Goal: Task Accomplishment & Management: Use online tool/utility

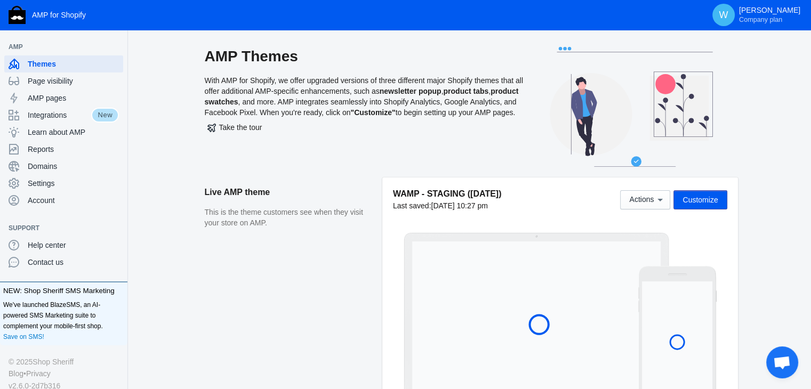
click at [372, 256] on aside "Live AMP theme This is the theme customers see when they visit your store on AM…" at bounding box center [294, 296] width 178 height 236
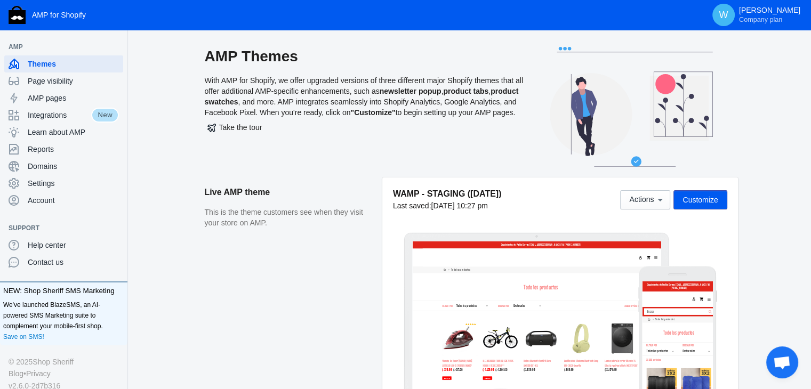
click at [691, 200] on span "Customize" at bounding box center [700, 200] width 35 height 9
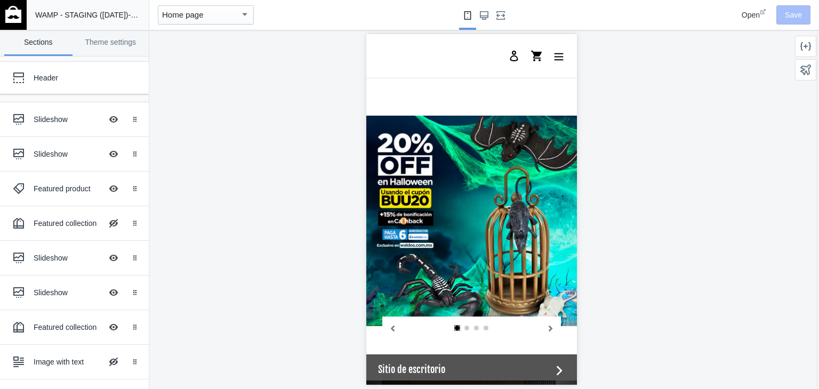
scroll to position [928, 0]
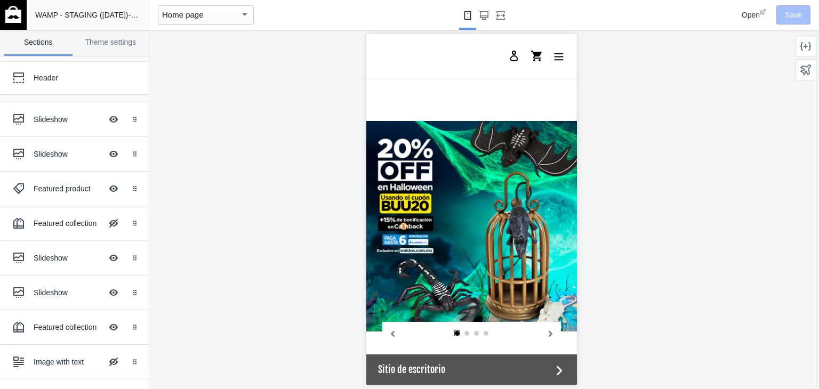
click at [762, 168] on div at bounding box center [471, 210] width 644 height 360
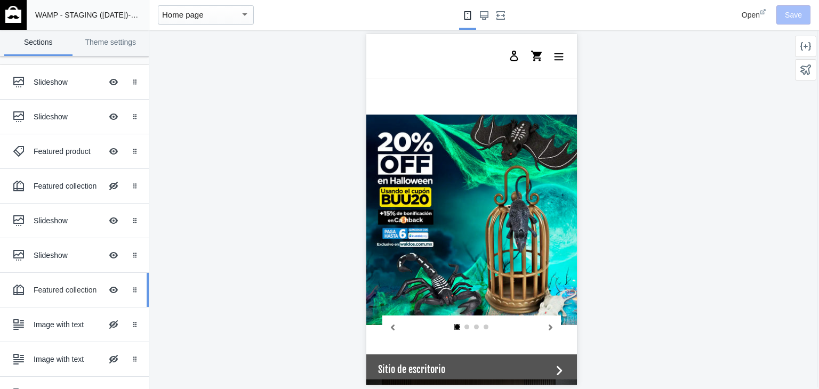
scroll to position [39, 0]
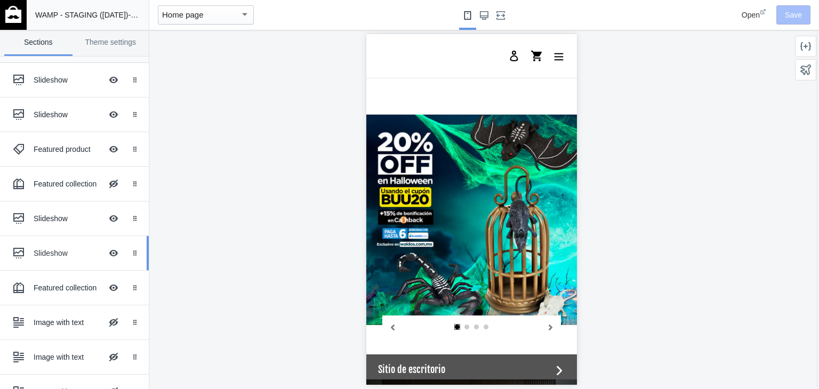
click at [53, 264] on div "Slideshow Hide Image with text overlay" at bounding box center [66, 253] width 117 height 23
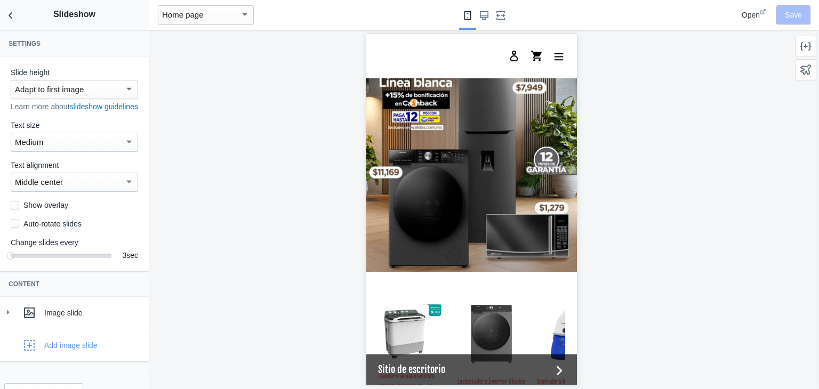
scroll to position [1254, 0]
click at [9, 14] on icon "Back to sections" at bounding box center [10, 15] width 11 height 11
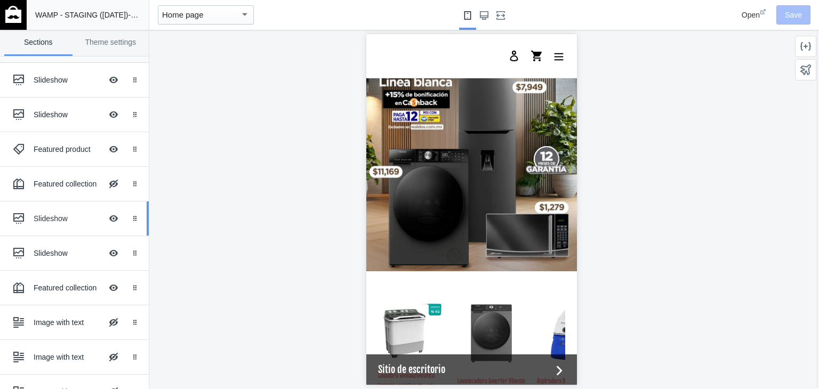
click at [71, 222] on div "Slideshow" at bounding box center [68, 218] width 68 height 11
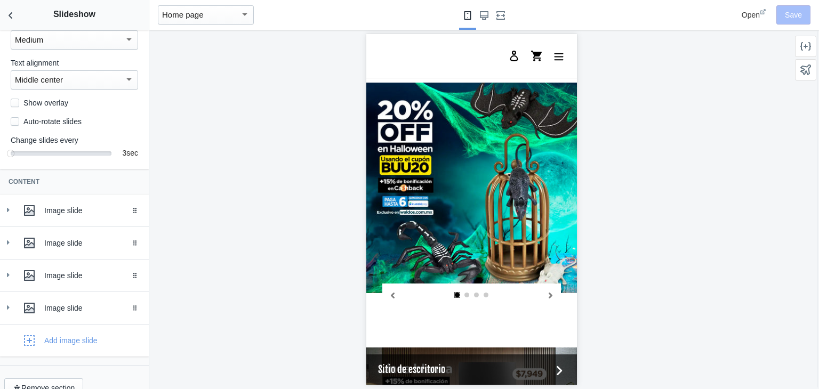
scroll to position [121, 0]
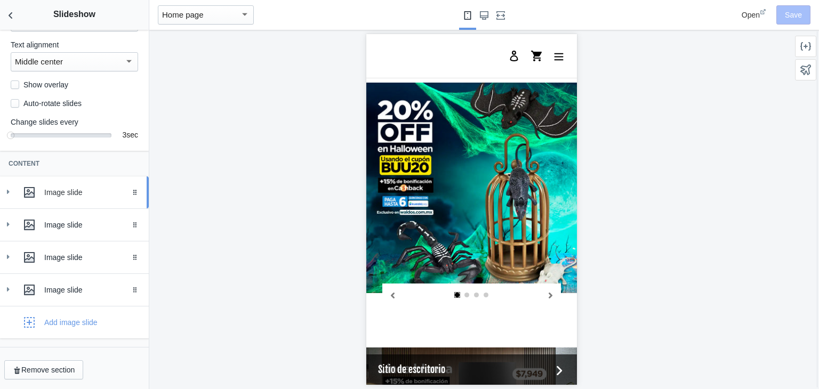
click at [5, 197] on icon at bounding box center [8, 192] width 11 height 11
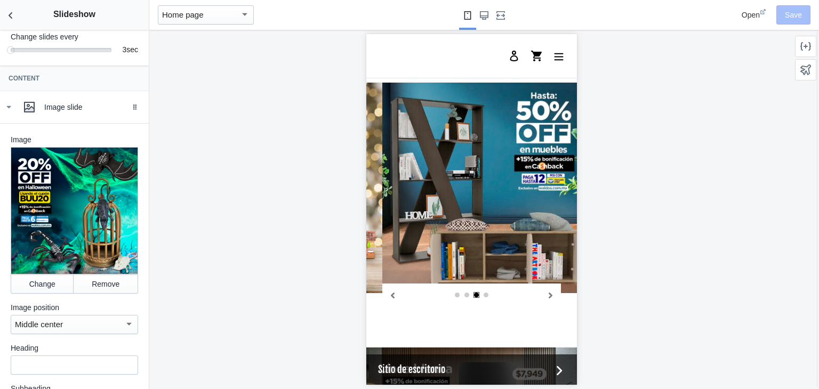
scroll to position [205, 0]
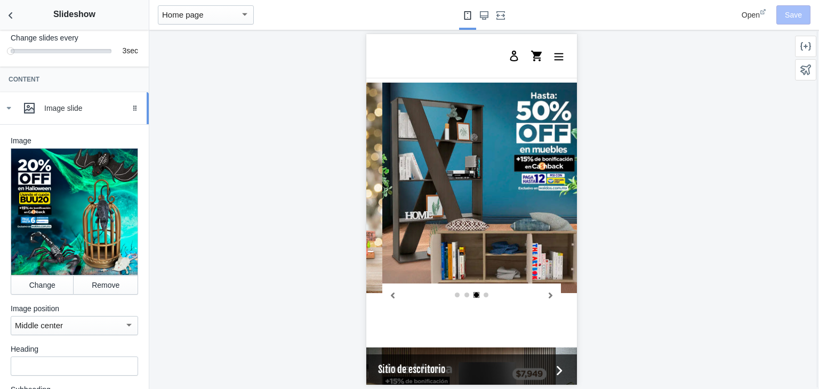
click at [11, 114] on icon at bounding box center [8, 108] width 11 height 11
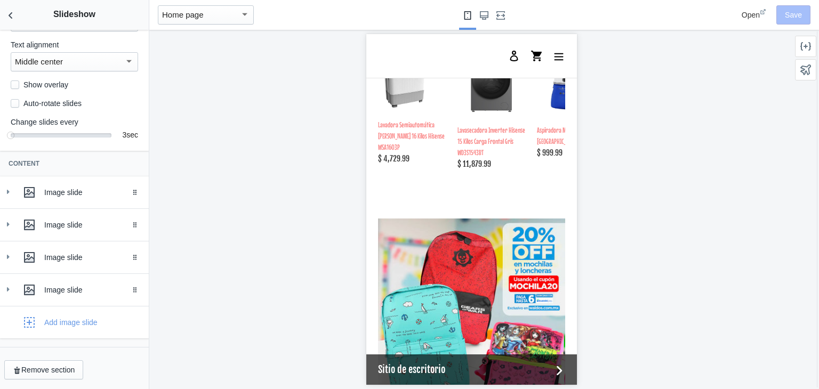
scroll to position [1505, 0]
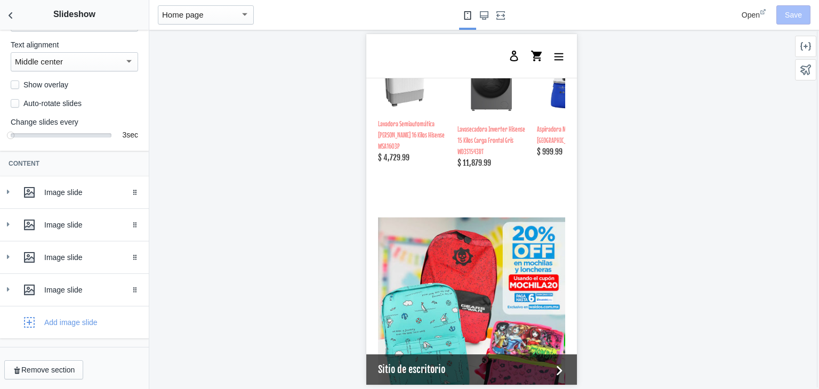
click at [282, 166] on div at bounding box center [471, 210] width 644 height 360
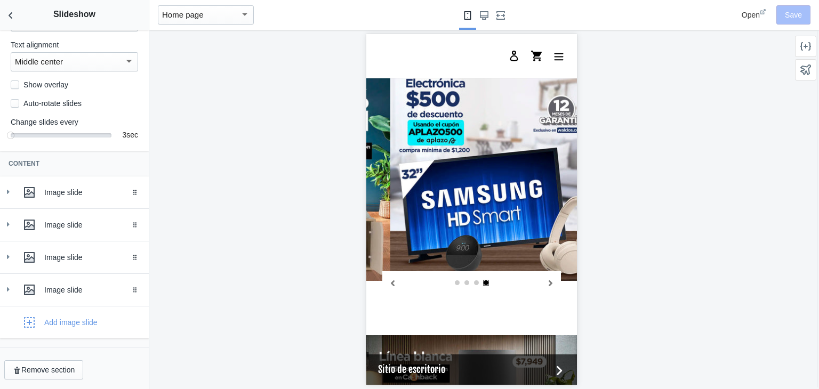
scroll to position [977, 0]
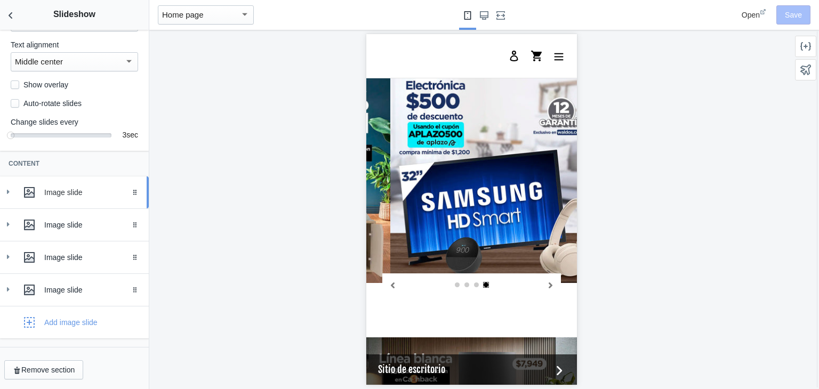
click at [17, 190] on div "Image slide" at bounding box center [74, 192] width 133 height 21
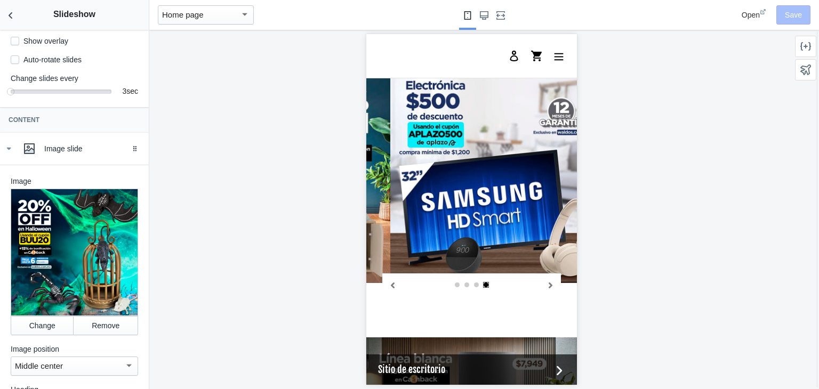
scroll to position [152, 0]
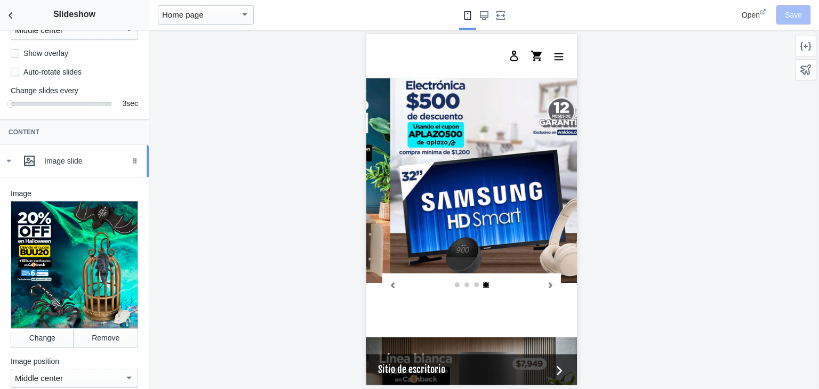
click at [15, 171] on div "Image slide" at bounding box center [74, 160] width 133 height 21
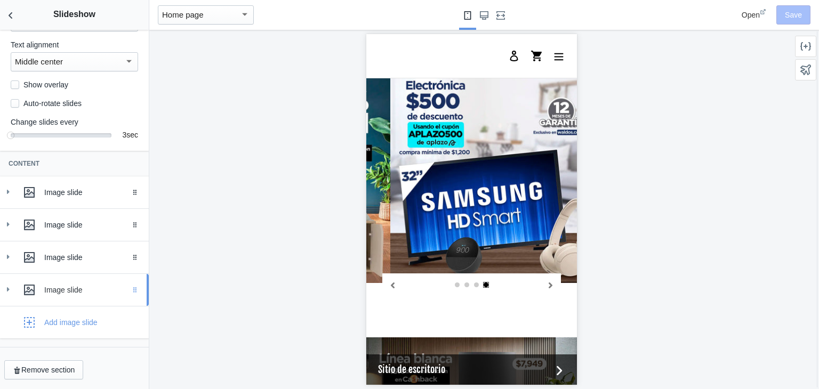
click at [132, 289] on icon "Drag to reorder" at bounding box center [135, 290] width 6 height 6
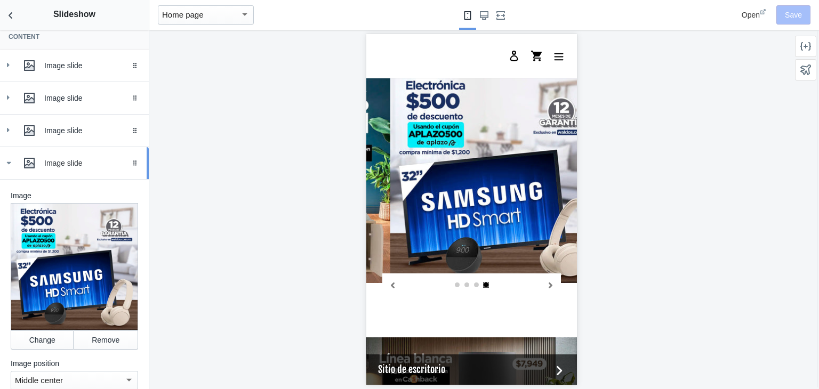
scroll to position [251, 0]
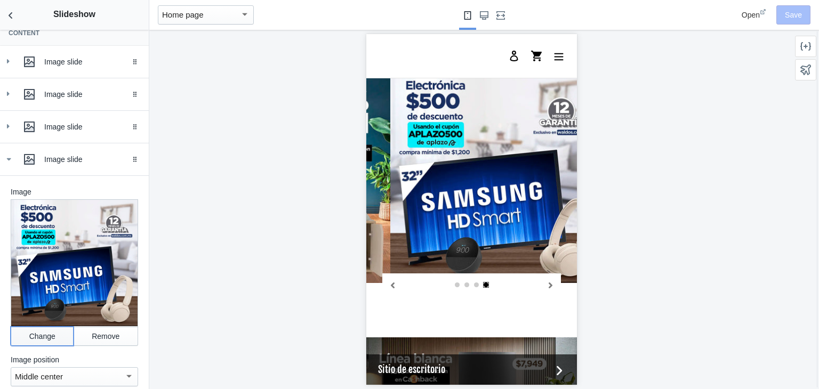
click at [34, 334] on button "Change" at bounding box center [42, 336] width 63 height 19
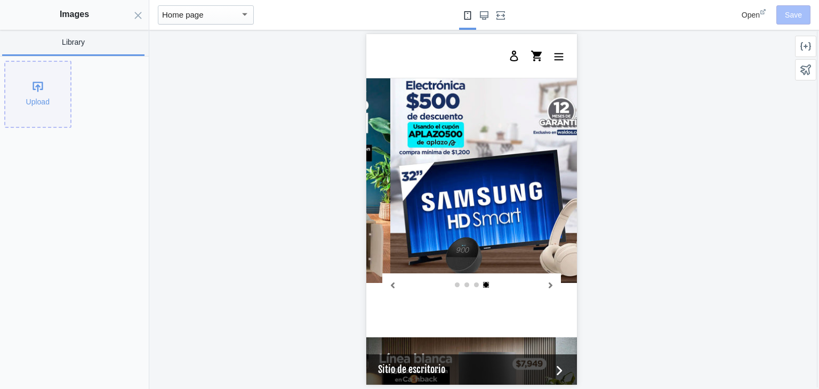
click at [36, 84] on div "Upload" at bounding box center [37, 94] width 65 height 65
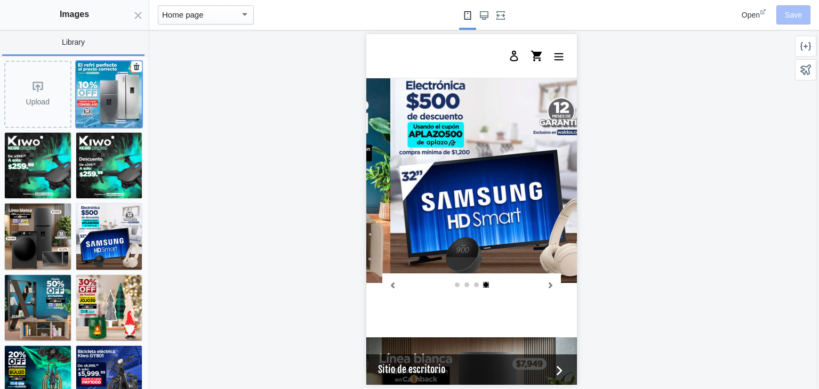
click at [107, 78] on img at bounding box center [109, 94] width 66 height 66
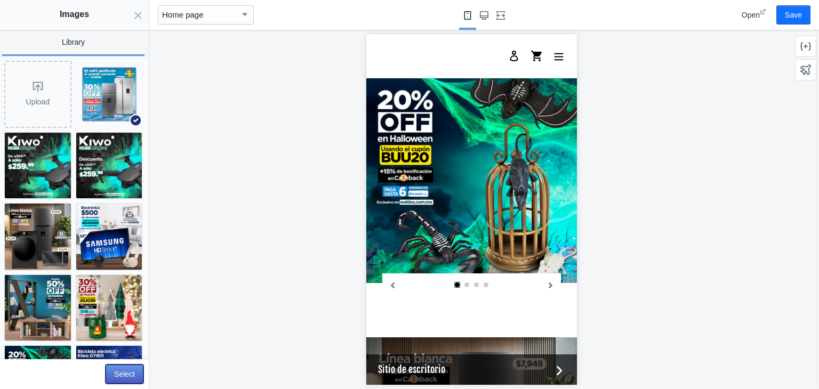
click at [125, 379] on button "Select" at bounding box center [125, 374] width 38 height 19
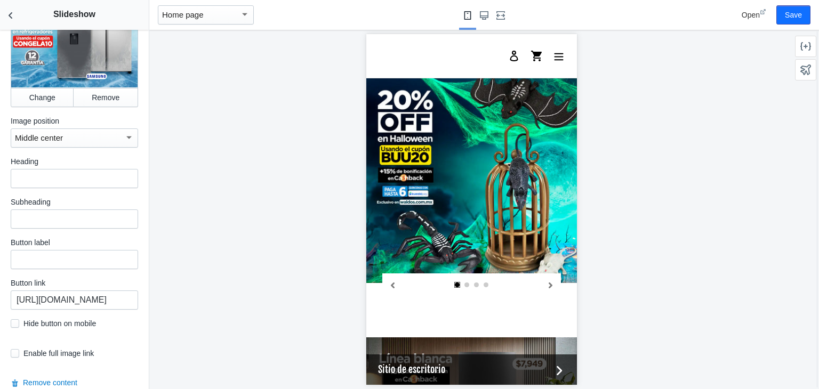
scroll to position [491, 0]
click at [74, 306] on input "https://waldos.com.mx/collections/mesas-decorativas-3x2" at bounding box center [74, 299] width 127 height 19
paste input "refrigeradores"
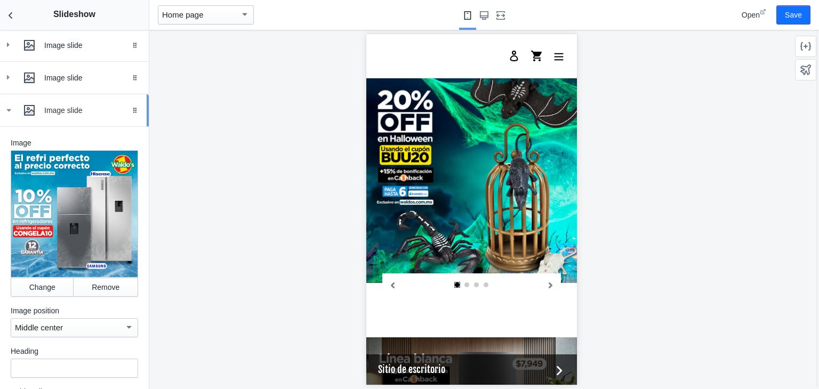
scroll to position [300, 0]
type input "https://waldos.com.mx/collections/refrigeradores"
click at [6, 116] on icon at bounding box center [8, 111] width 11 height 11
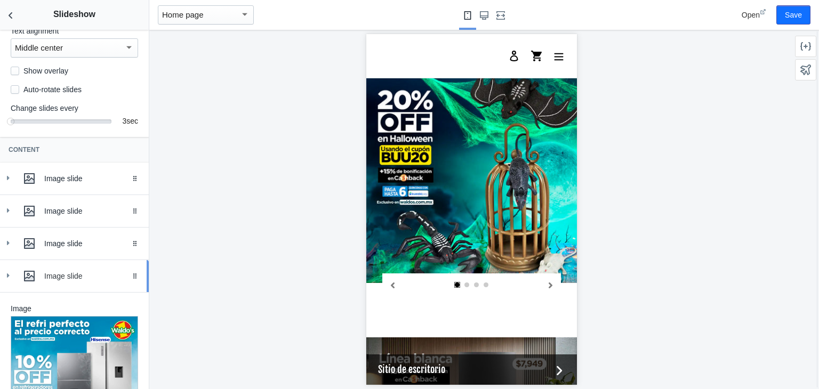
scroll to position [131, 0]
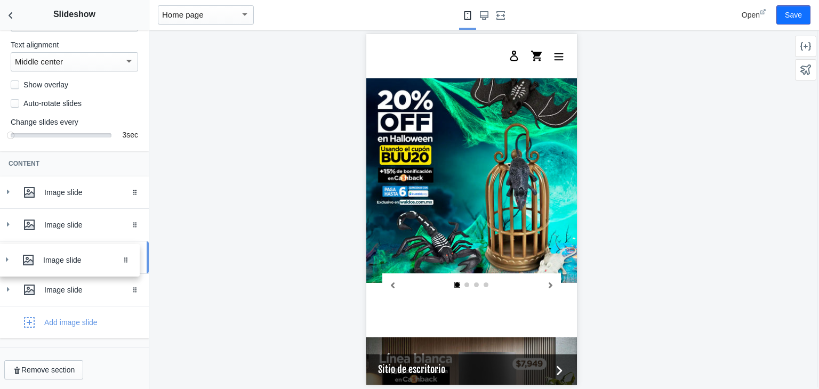
drag, startPoint x: 122, startPoint y: 290, endPoint x: 121, endPoint y: 258, distance: 31.5
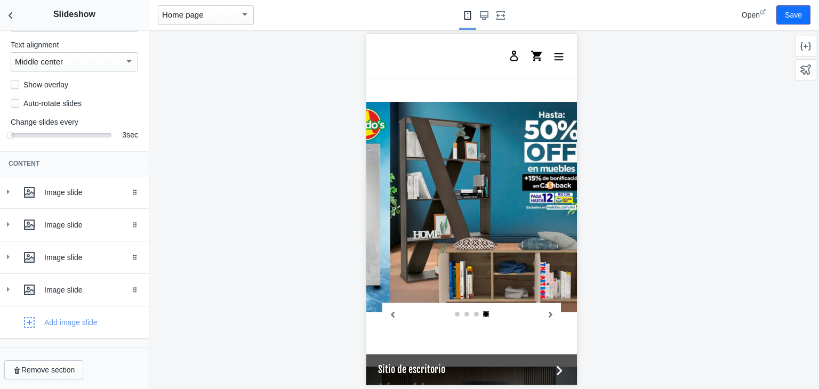
scroll to position [946, 0]
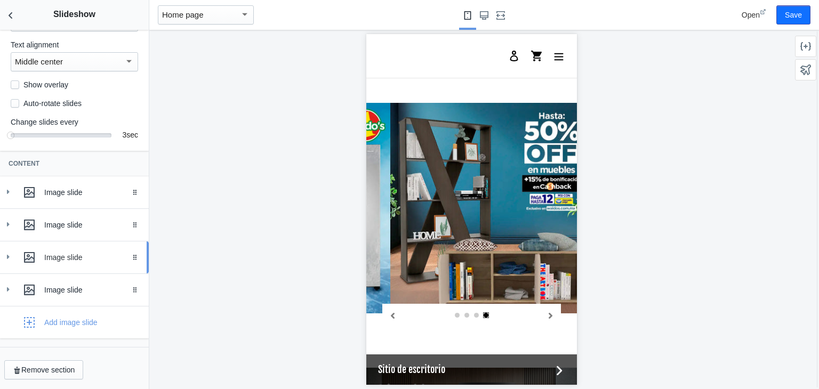
click at [6, 259] on icon at bounding box center [8, 257] width 11 height 11
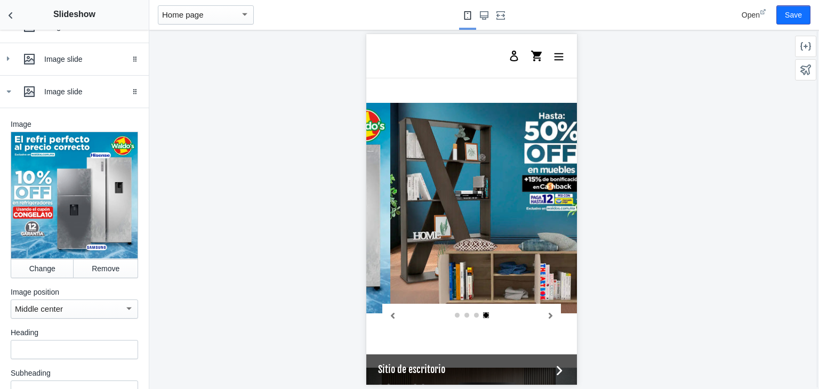
scroll to position [289, 0]
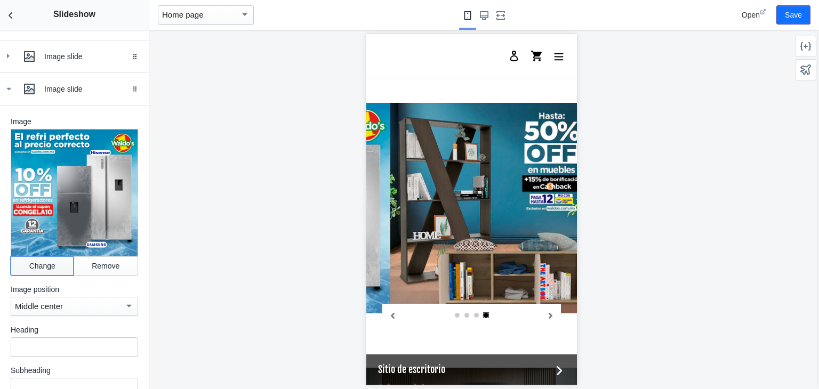
click at [41, 274] on button "Change" at bounding box center [42, 266] width 63 height 19
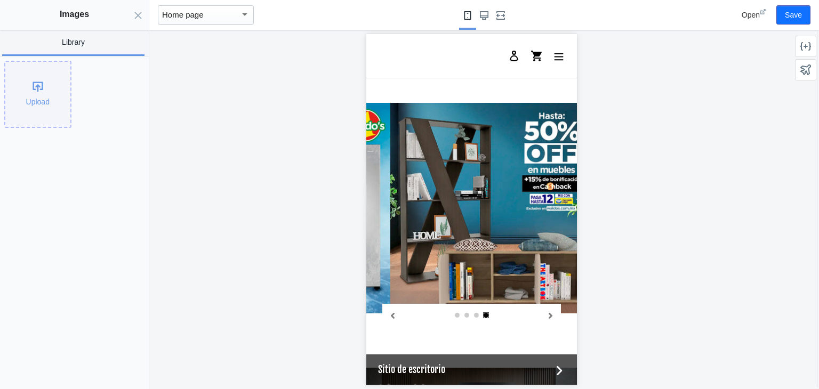
click at [39, 114] on div "Upload" at bounding box center [37, 94] width 65 height 65
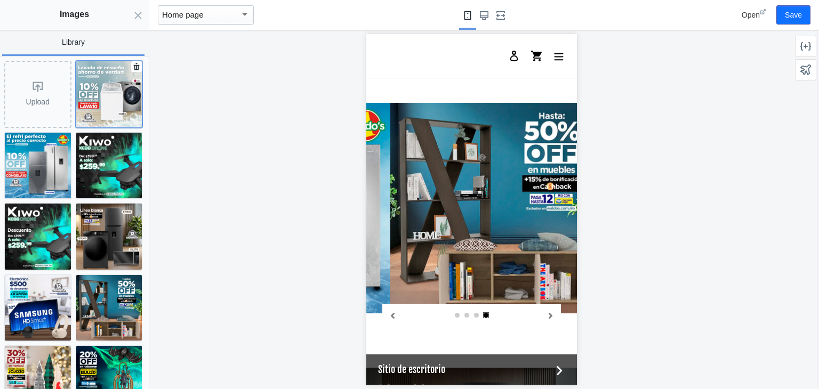
click at [82, 103] on img at bounding box center [109, 94] width 66 height 66
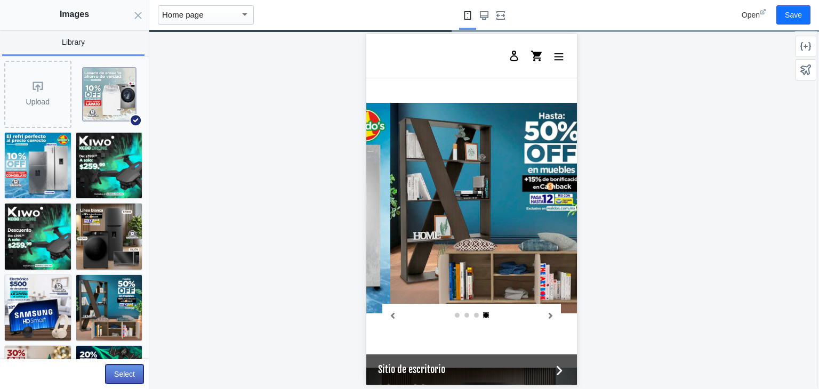
click at [125, 379] on button "Select" at bounding box center [125, 374] width 38 height 19
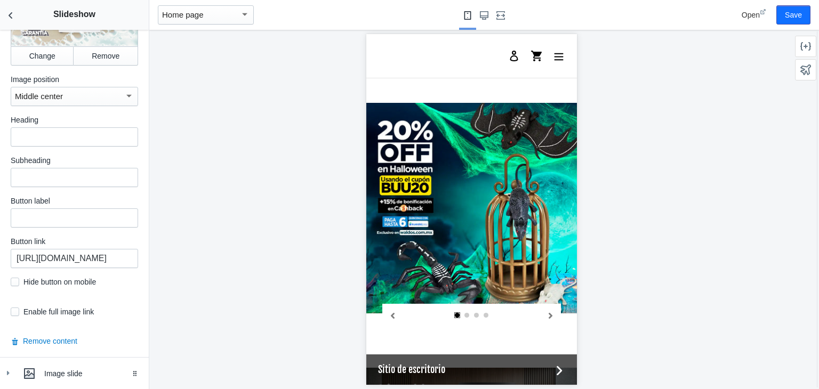
scroll to position [503, 0]
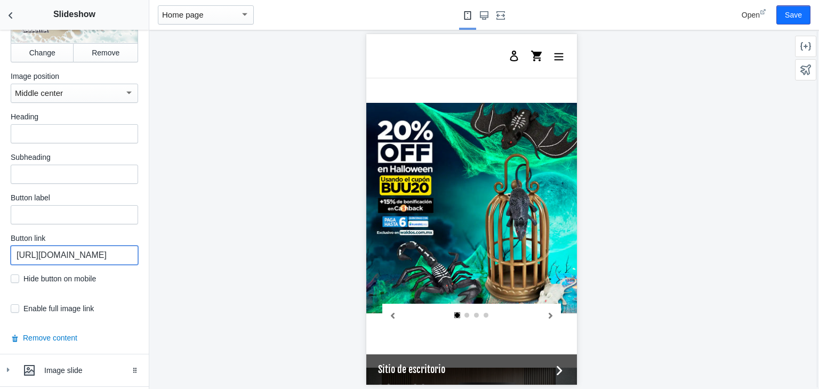
click at [71, 260] on input "https://waldos.com.mx/collections/refrigeradores" at bounding box center [74, 255] width 127 height 19
paste input "lavadoras-2"
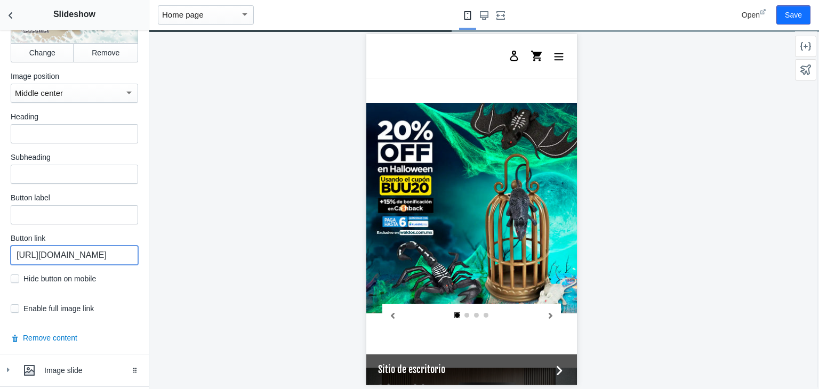
scroll to position [0, 67]
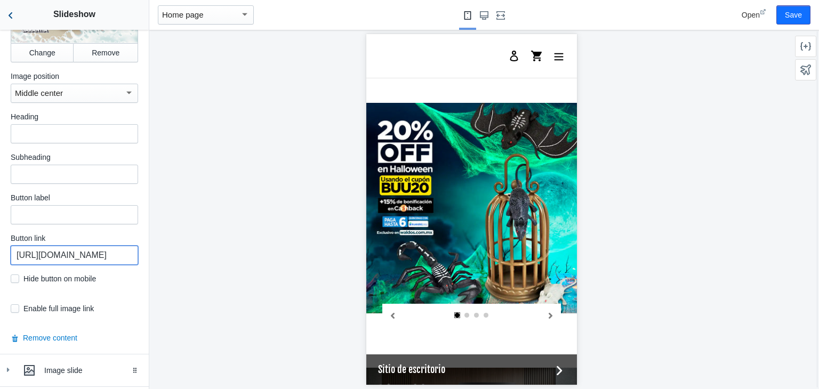
type input "https://waldos.com.mx/collections/lavadoras-2"
click at [15, 15] on icon "Back to sections" at bounding box center [10, 15] width 11 height 11
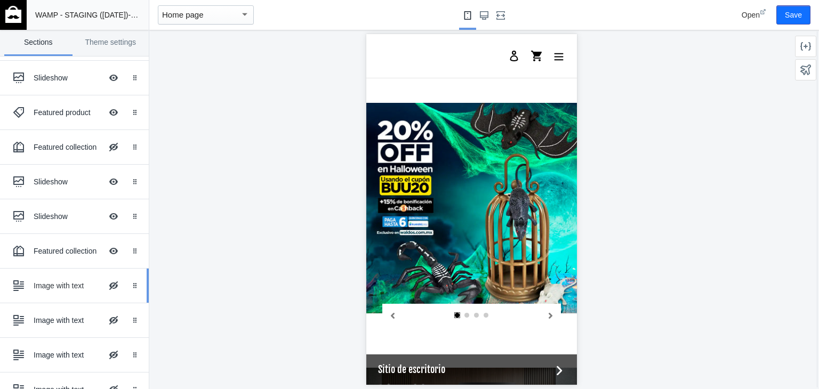
scroll to position [81, 0]
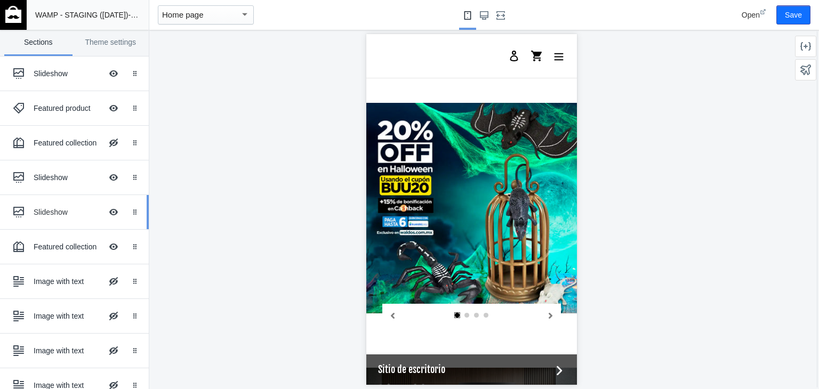
click at [46, 212] on div "Slideshow" at bounding box center [68, 212] width 68 height 11
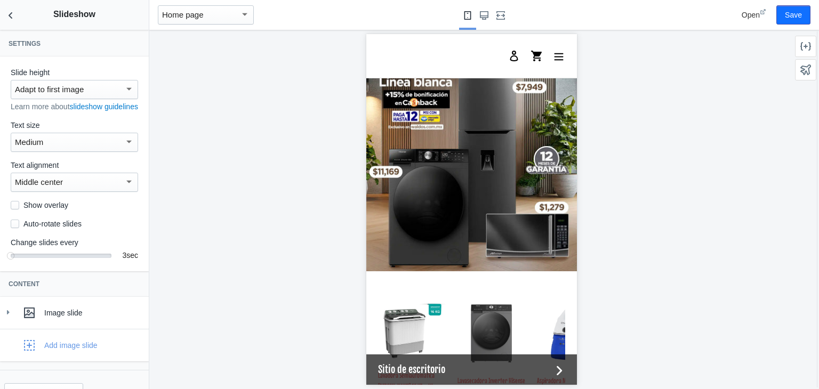
scroll to position [34, 0]
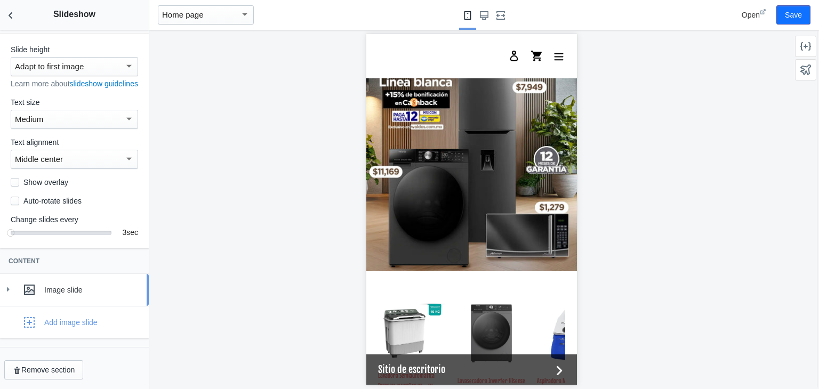
click at [9, 282] on div "Image slide" at bounding box center [74, 290] width 133 height 21
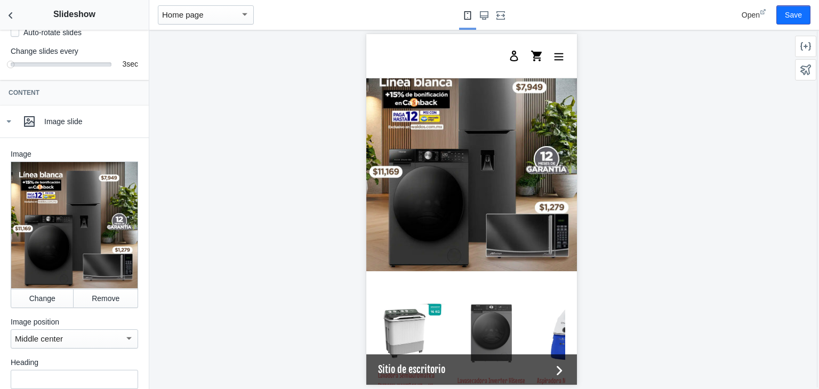
scroll to position [192, 0]
click at [30, 307] on button "Change" at bounding box center [42, 298] width 63 height 19
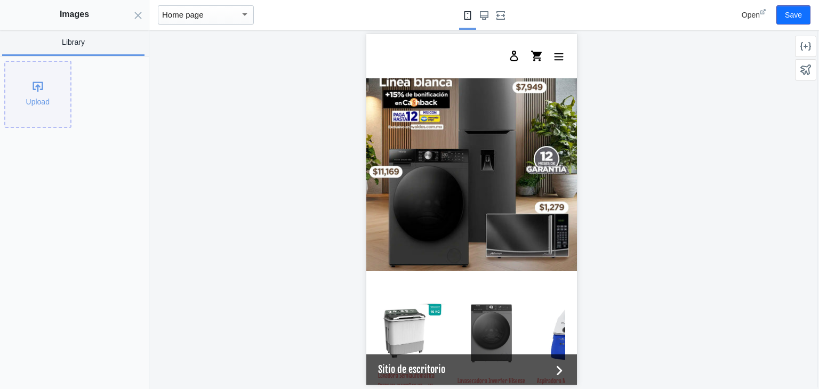
click at [37, 94] on div "Upload" at bounding box center [37, 94] width 65 height 65
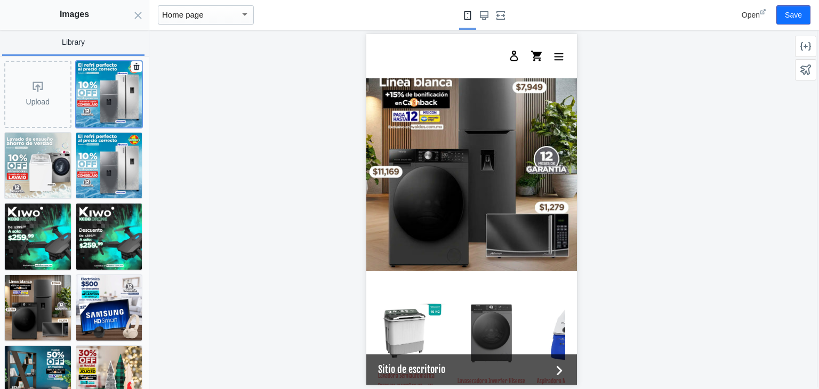
click at [116, 80] on img at bounding box center [109, 94] width 66 height 66
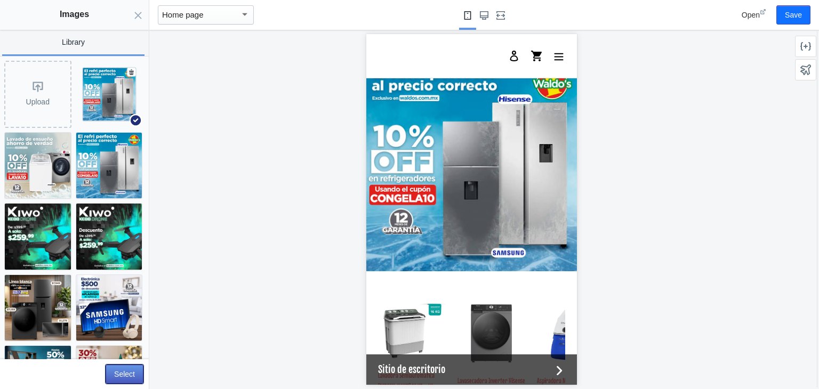
click at [123, 379] on button "Select" at bounding box center [125, 374] width 38 height 19
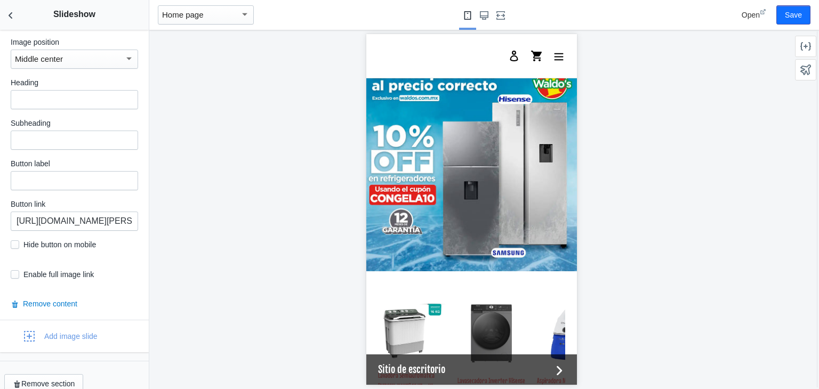
scroll to position [487, 0]
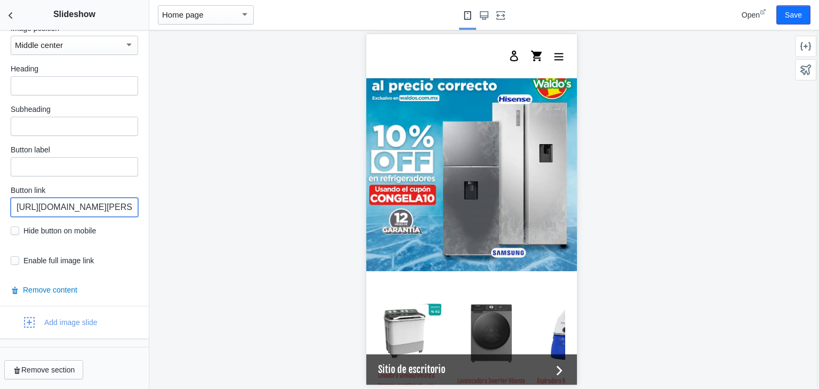
click at [69, 215] on input "https://waldos.com.mx/collections/electrodomesticos-y-linea-blanca" at bounding box center [74, 207] width 127 height 19
paste input "refrigeradores"
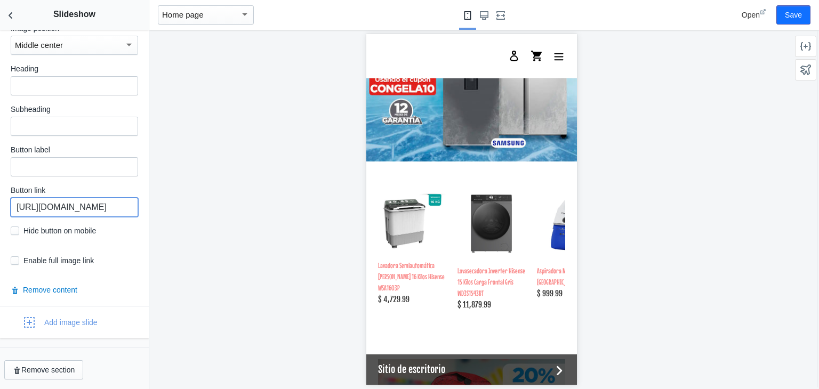
scroll to position [1364, 0]
type input "https://waldos.com.mx/collections/refrigeradores"
click at [8, 11] on icon "Back to sections" at bounding box center [10, 15] width 11 height 11
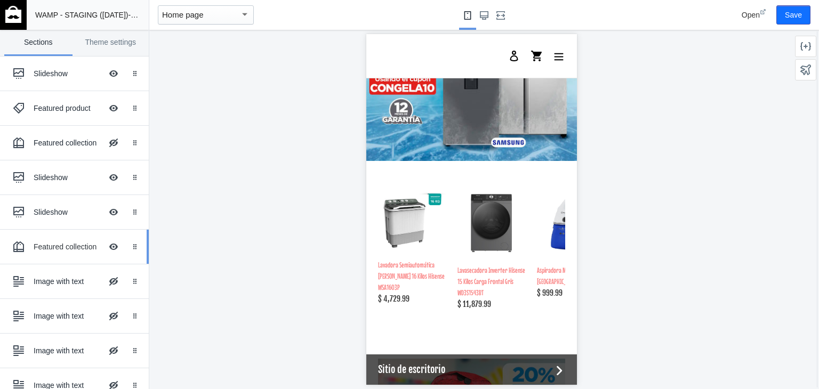
click at [65, 240] on div "Featured collection Hide Image with text overlay" at bounding box center [66, 246] width 117 height 23
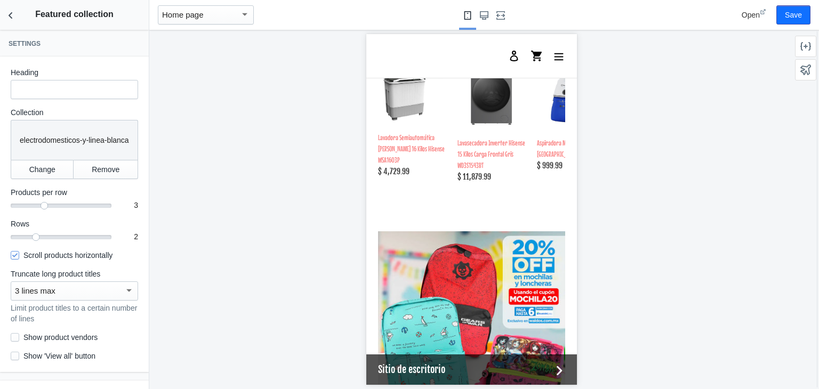
scroll to position [1492, 0]
click at [34, 170] on button "Change" at bounding box center [42, 169] width 63 height 19
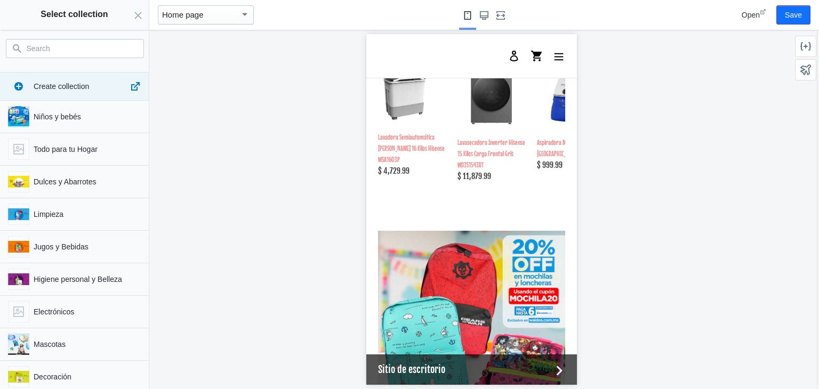
click at [64, 53] on input "Search" at bounding box center [81, 48] width 109 height 13
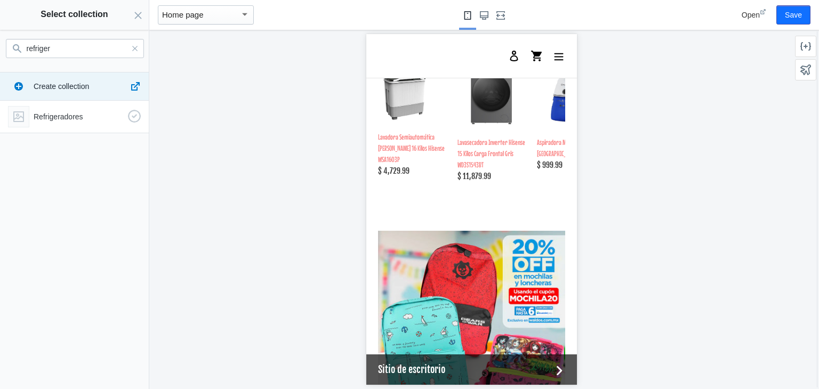
type input "refriger"
click at [69, 119] on p "Refrigeradores" at bounding box center [79, 116] width 90 height 11
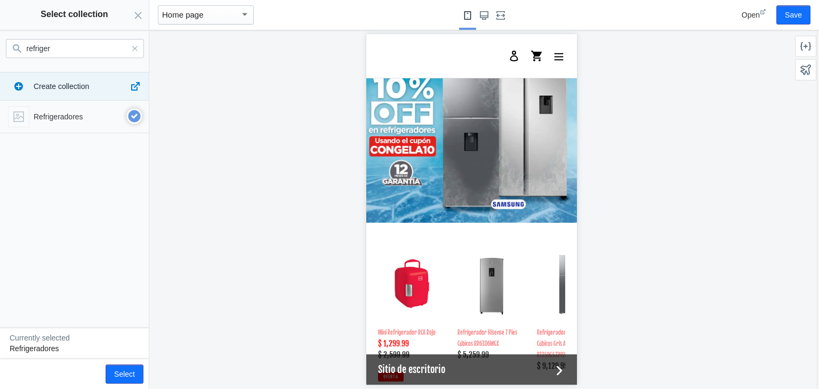
scroll to position [1343, 0]
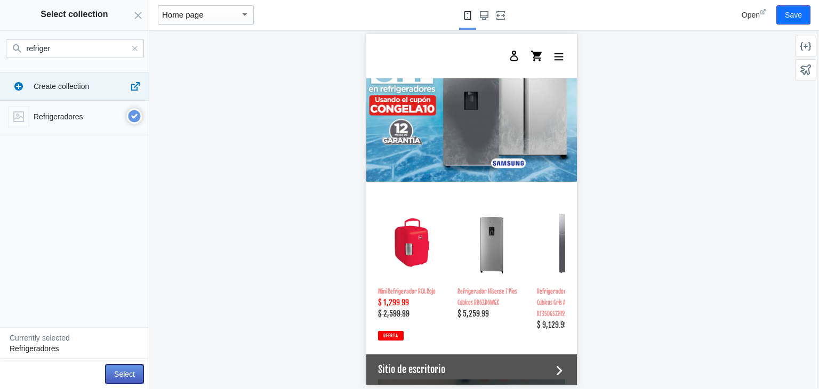
click at [126, 374] on button "Select" at bounding box center [125, 374] width 38 height 19
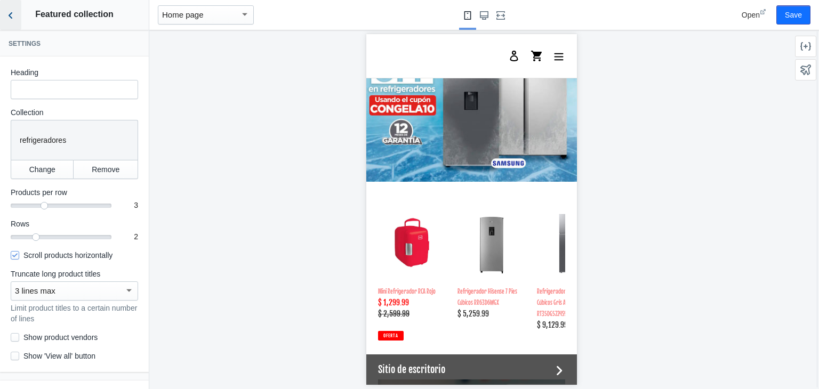
click at [15, 13] on icon "Back to sections" at bounding box center [10, 15] width 11 height 11
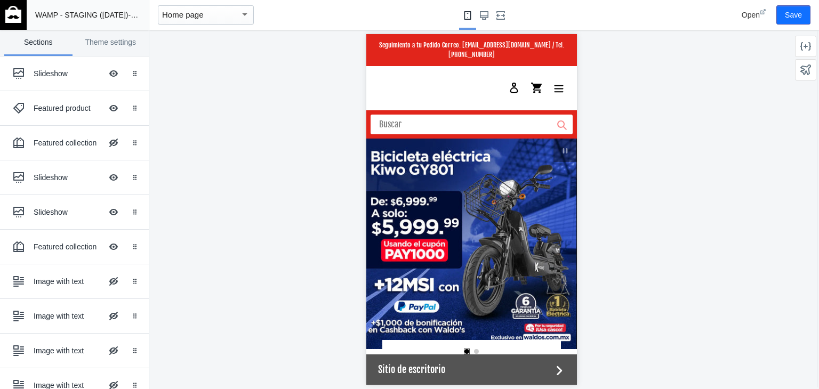
scroll to position [0, 0]
click at [796, 15] on button "Save" at bounding box center [794, 14] width 34 height 19
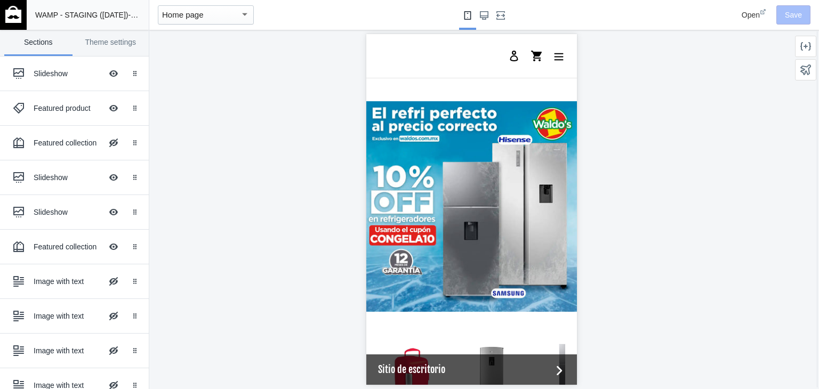
scroll to position [1223, 0]
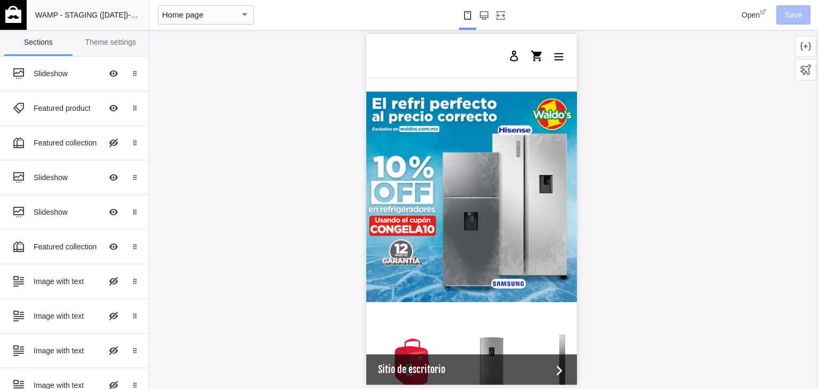
click at [12, 10] on img at bounding box center [13, 14] width 16 height 17
